Goal: Transaction & Acquisition: Obtain resource

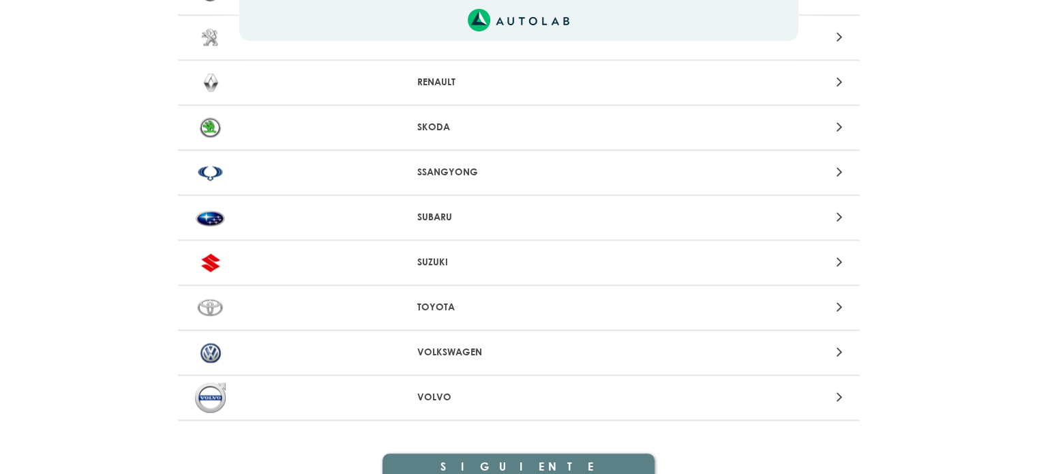
scroll to position [1282, 0]
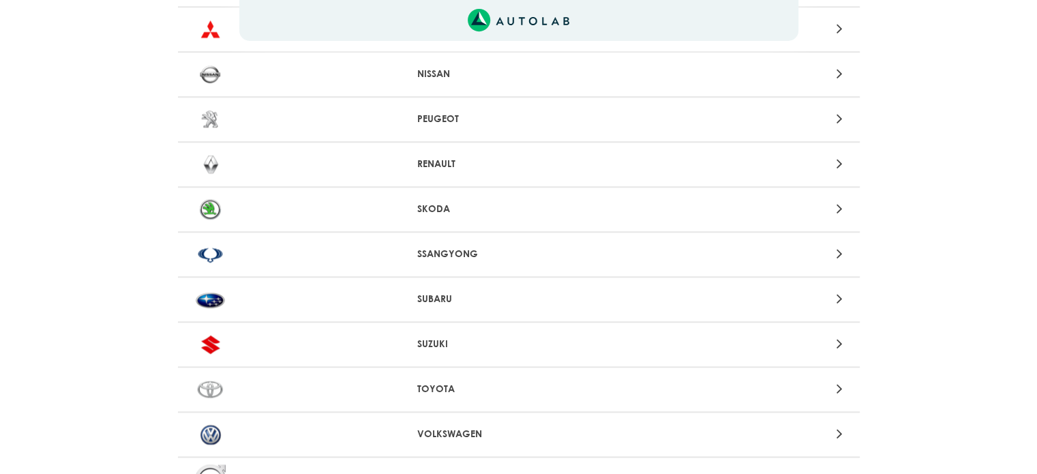
click at [837, 155] on icon at bounding box center [839, 164] width 6 height 18
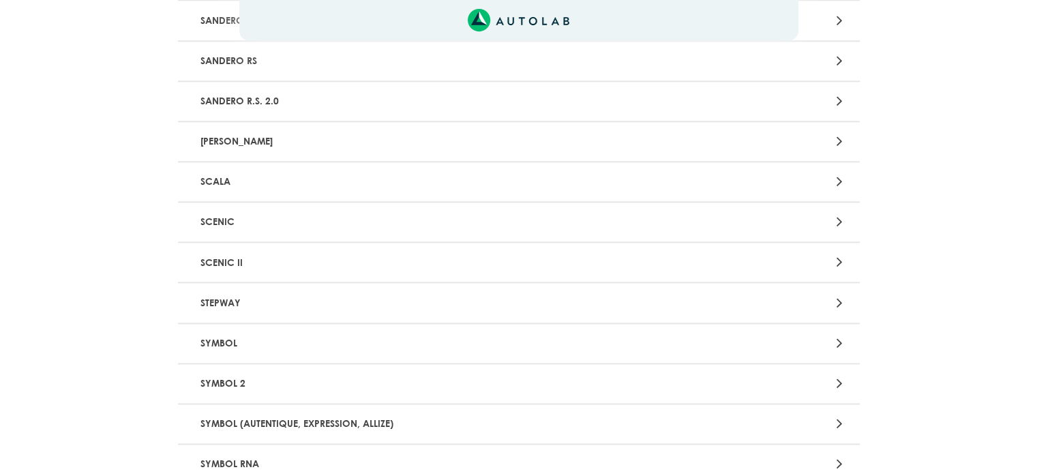
scroll to position [1636, 0]
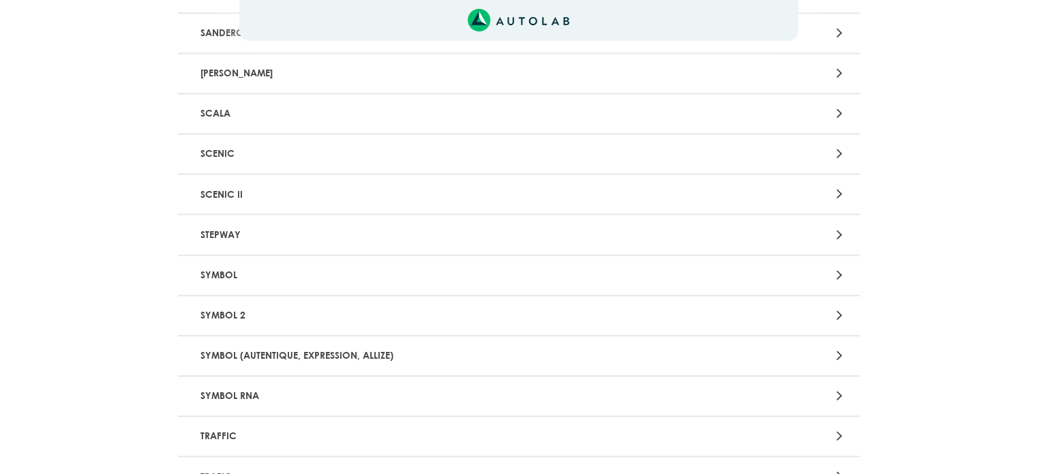
click at [218, 262] on p "SYMBOL" at bounding box center [407, 274] width 425 height 25
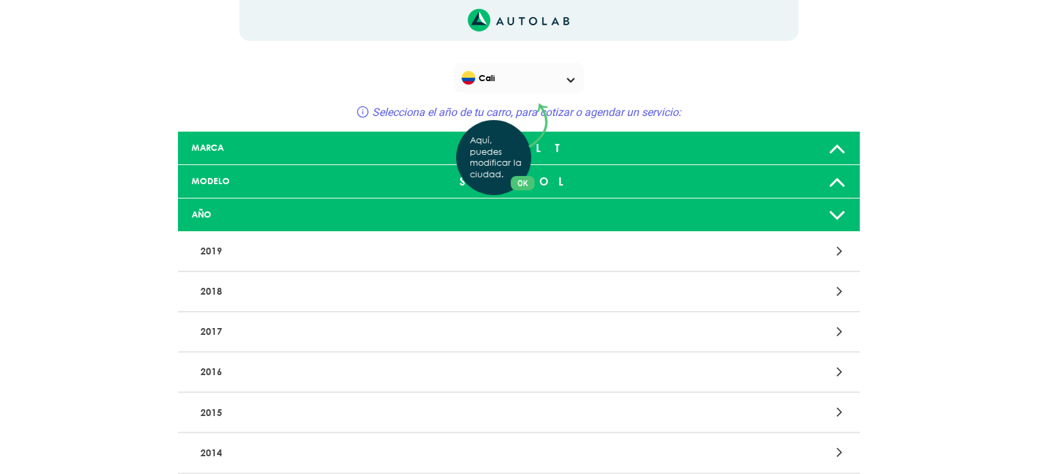
click at [845, 215] on div "Aquí, puedes modificar la ciudad. OK .aex,.bex{fill:none!important;stroke:#50c4…" at bounding box center [518, 237] width 1037 height 474
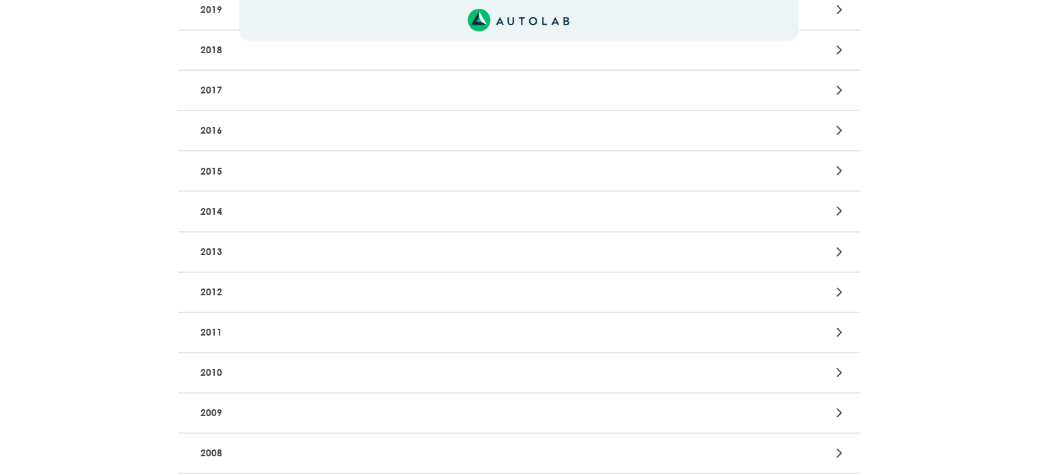
scroll to position [273, 0]
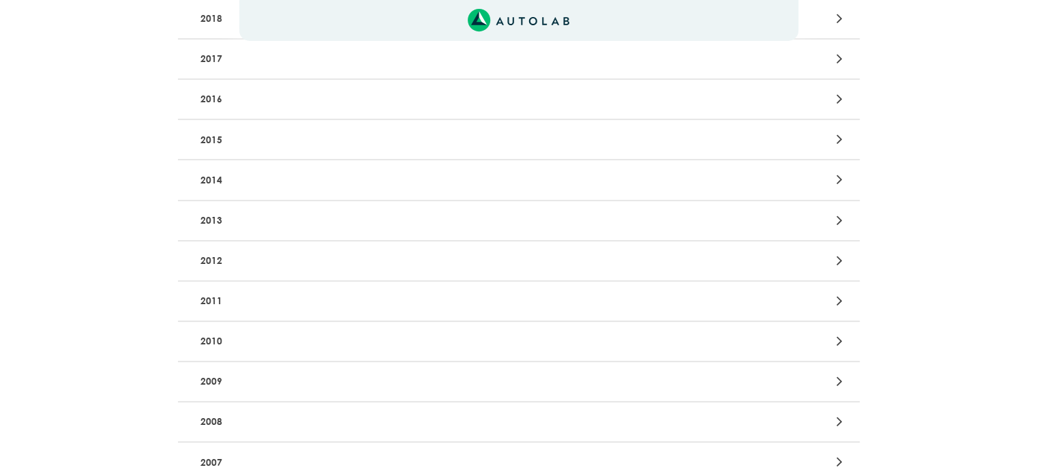
click at [213, 219] on p "2013" at bounding box center [407, 220] width 425 height 25
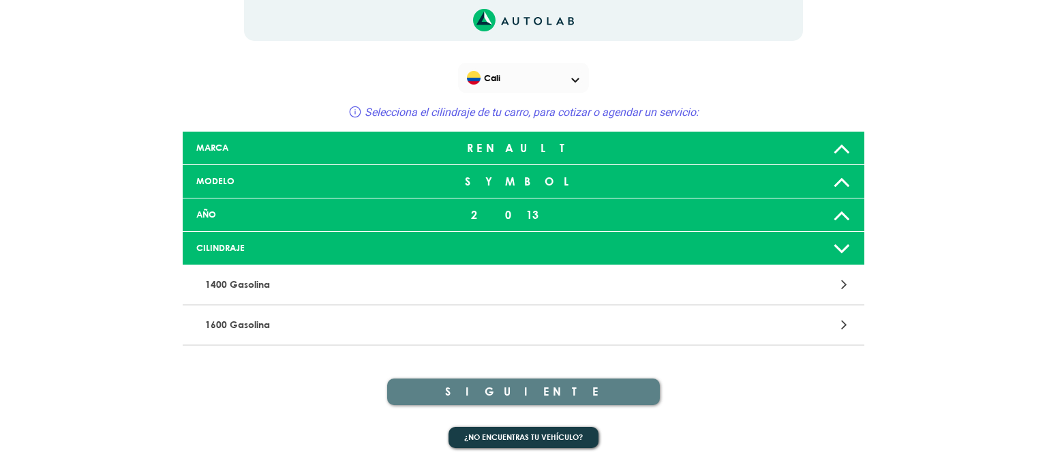
click at [856, 209] on div at bounding box center [748, 214] width 225 height 27
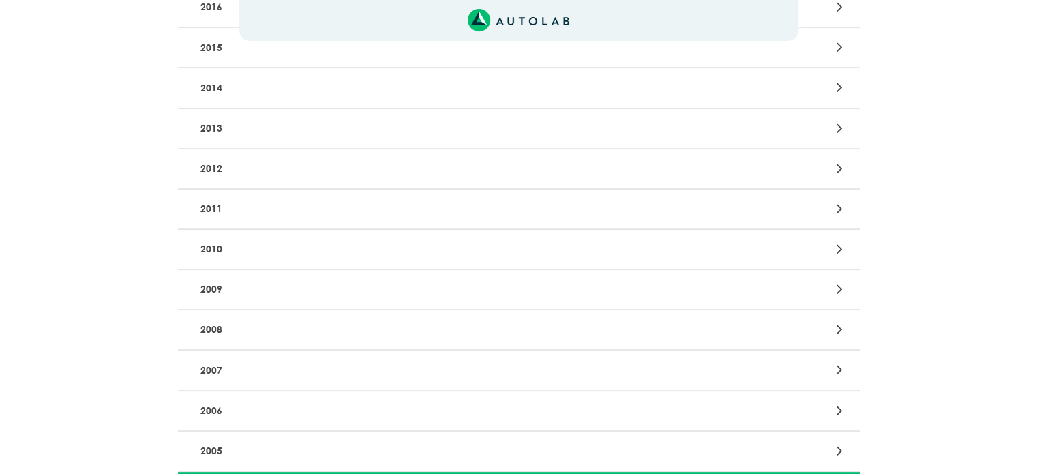
scroll to position [477, 0]
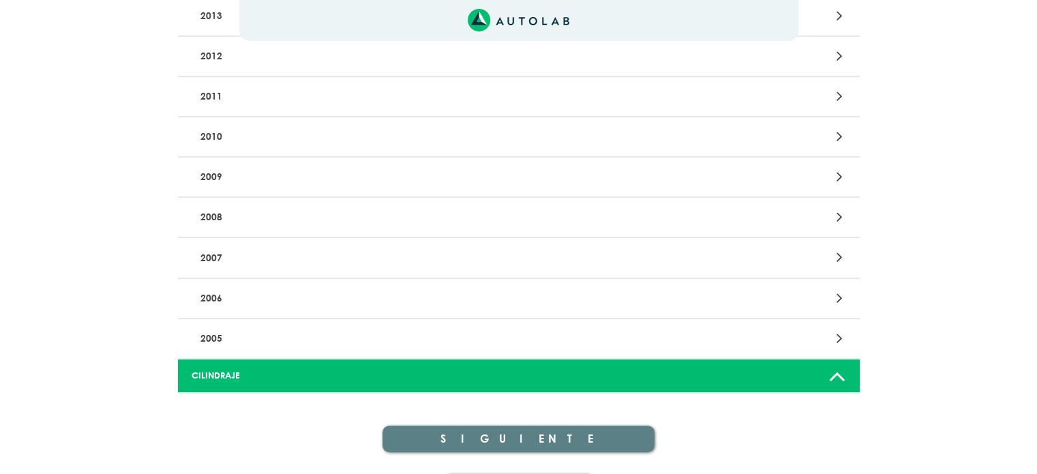
click at [212, 330] on p "2005" at bounding box center [407, 338] width 425 height 25
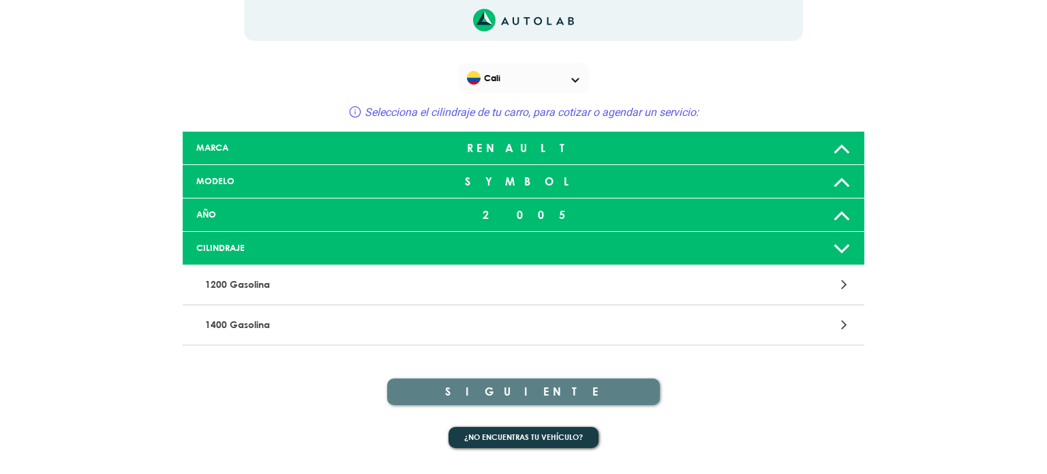
click at [837, 239] on icon at bounding box center [842, 247] width 18 height 27
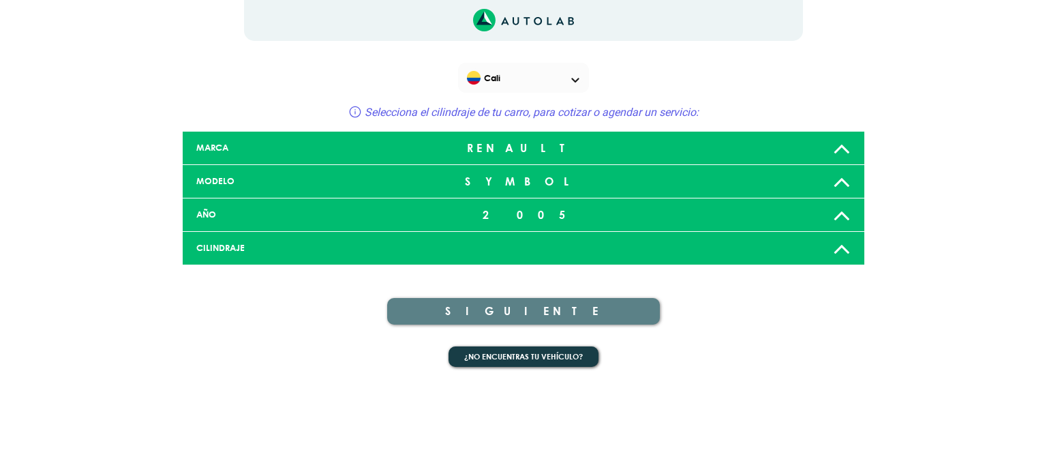
click at [833, 239] on icon at bounding box center [842, 247] width 18 height 27
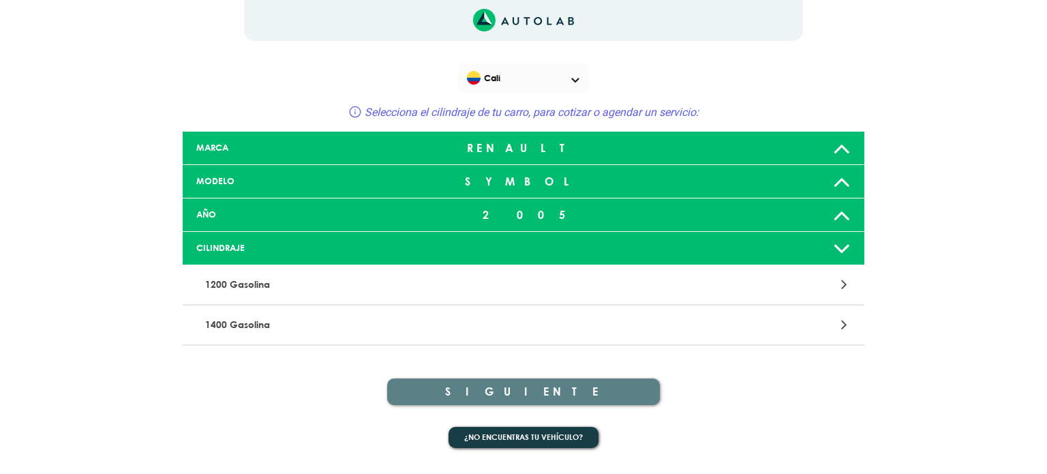
click at [431, 249] on div at bounding box center [523, 248] width 225 height 11
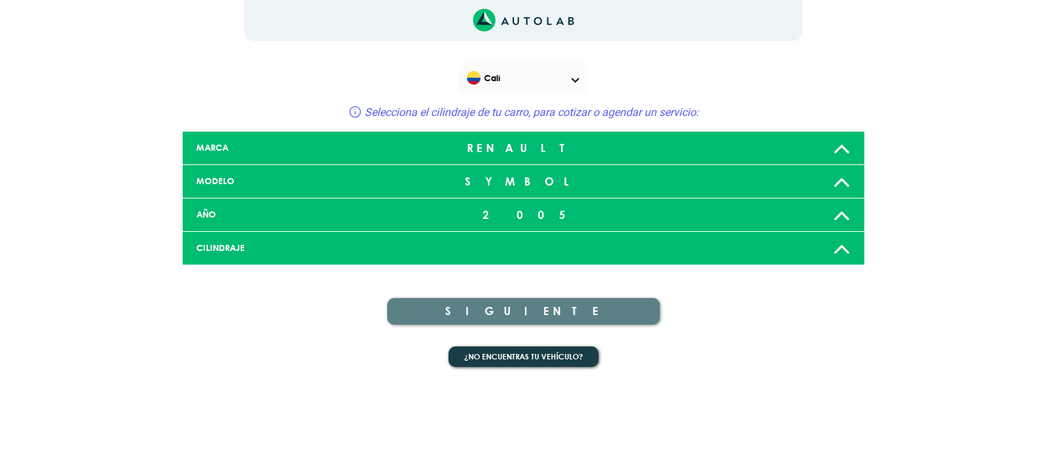
click at [808, 241] on div at bounding box center [748, 247] width 225 height 27
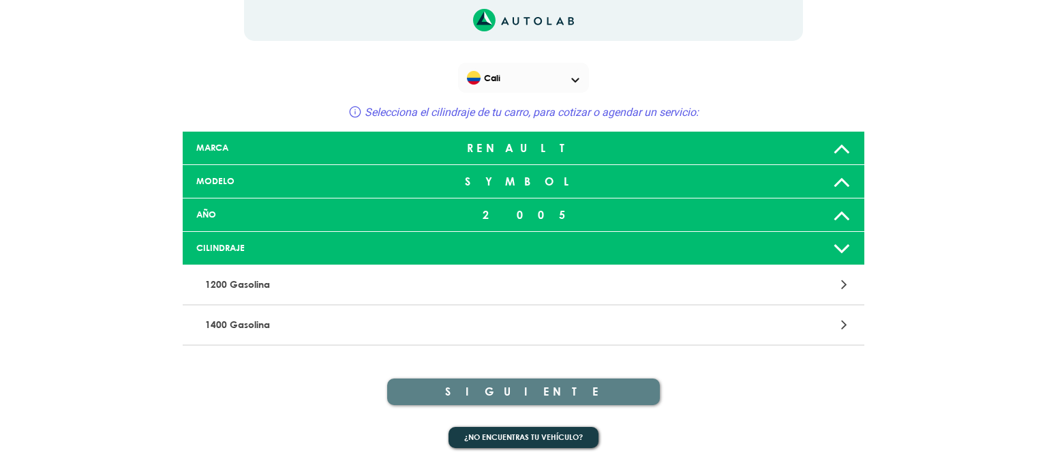
click at [218, 321] on p "1400 Gasolina" at bounding box center [412, 324] width 425 height 25
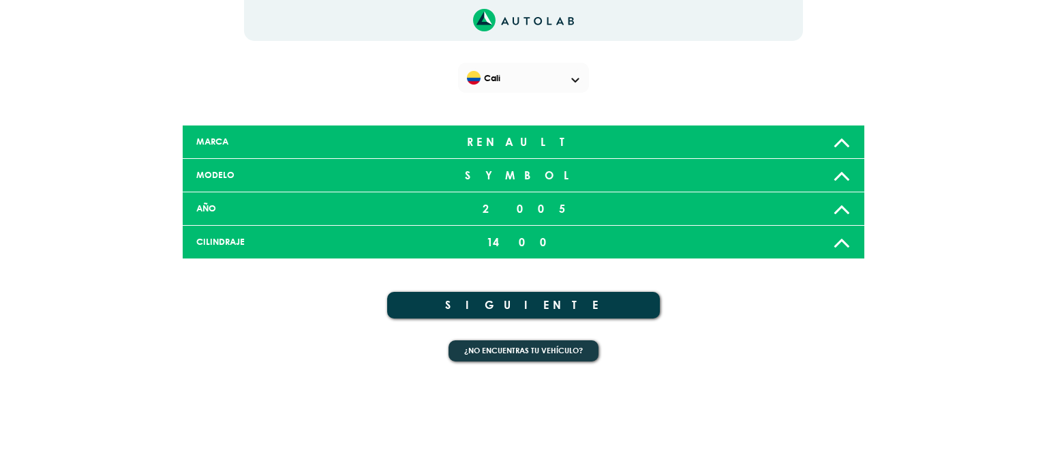
click at [508, 307] on button "SIGUIENTE" at bounding box center [523, 305] width 273 height 27
